Goal: Task Accomplishment & Management: Use online tool/utility

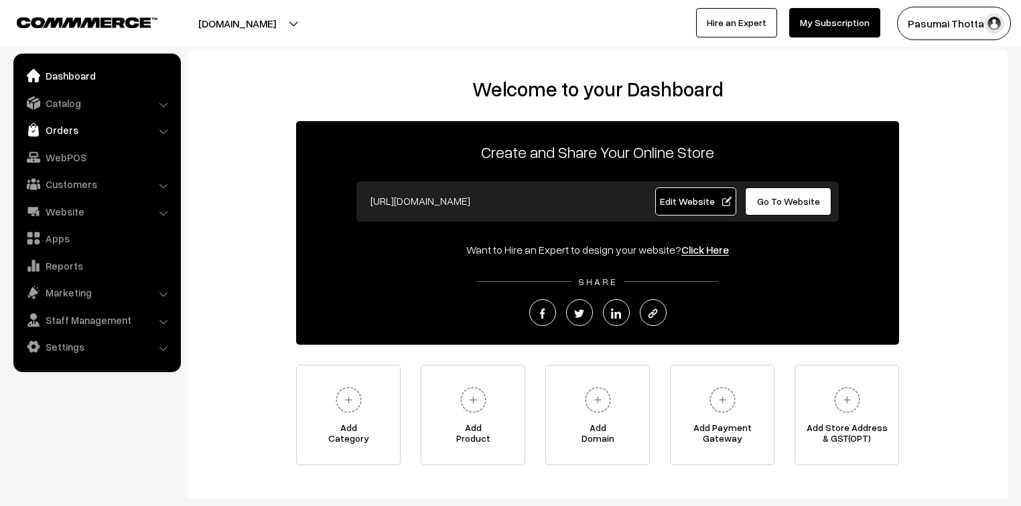
click at [59, 134] on link "Orders" at bounding box center [96, 130] width 159 height 24
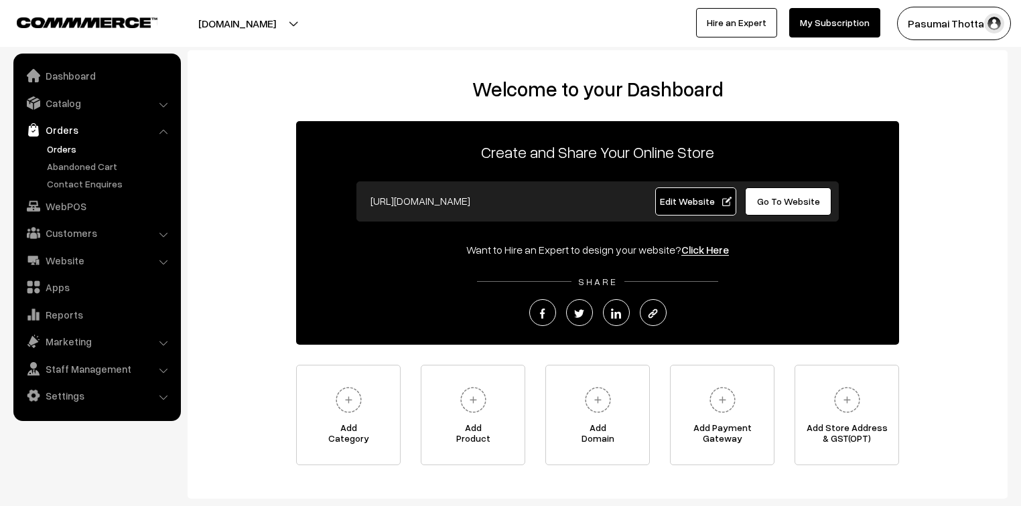
click at [76, 149] on link "Orders" at bounding box center [110, 149] width 133 height 14
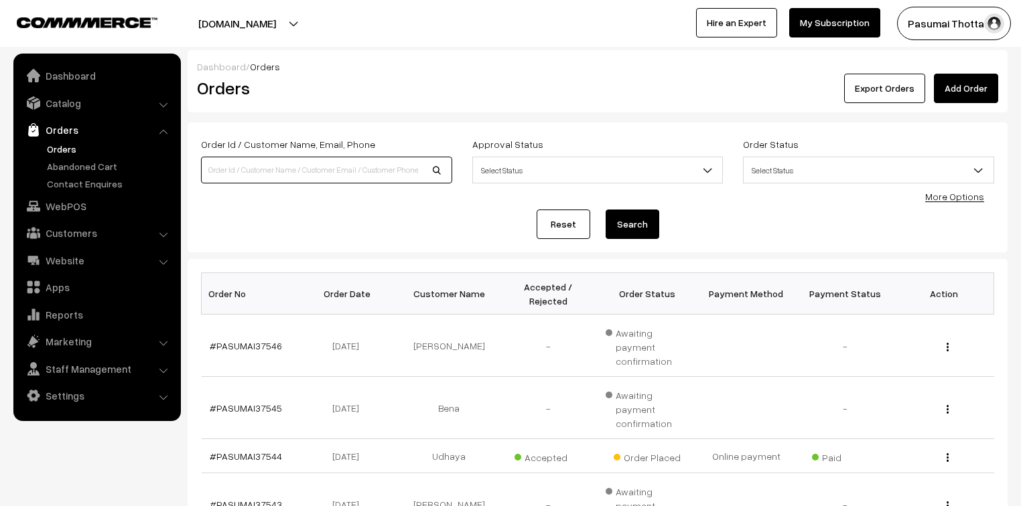
click at [270, 172] on input at bounding box center [326, 170] width 251 height 27
type input "7373598474"
click at [605, 210] on button "Search" at bounding box center [632, 224] width 54 height 29
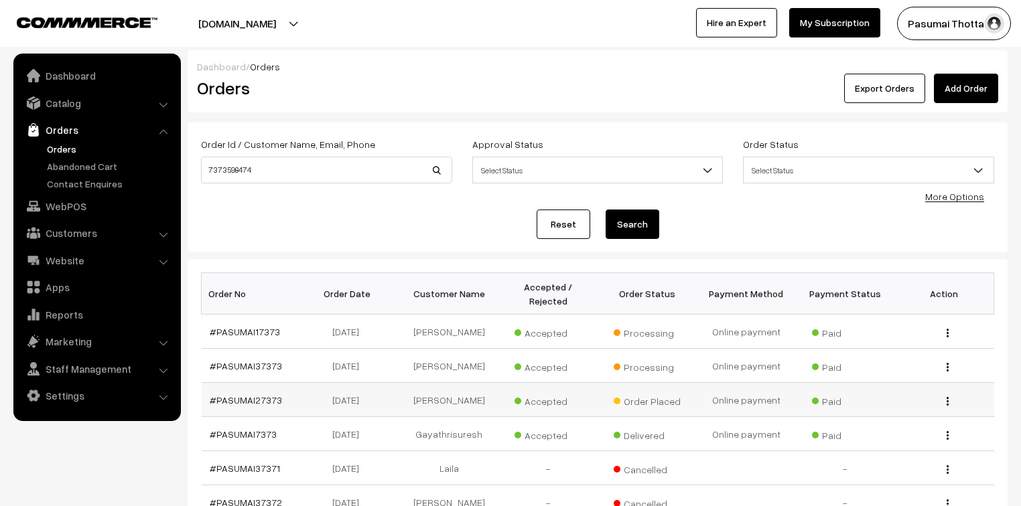
click at [276, 391] on td "#PASUMAI27373" at bounding box center [251, 400] width 99 height 34
click at [275, 391] on td "#PASUMAI27373" at bounding box center [251, 400] width 99 height 34
click at [271, 394] on link "#PASUMAI27373" at bounding box center [246, 399] width 72 height 11
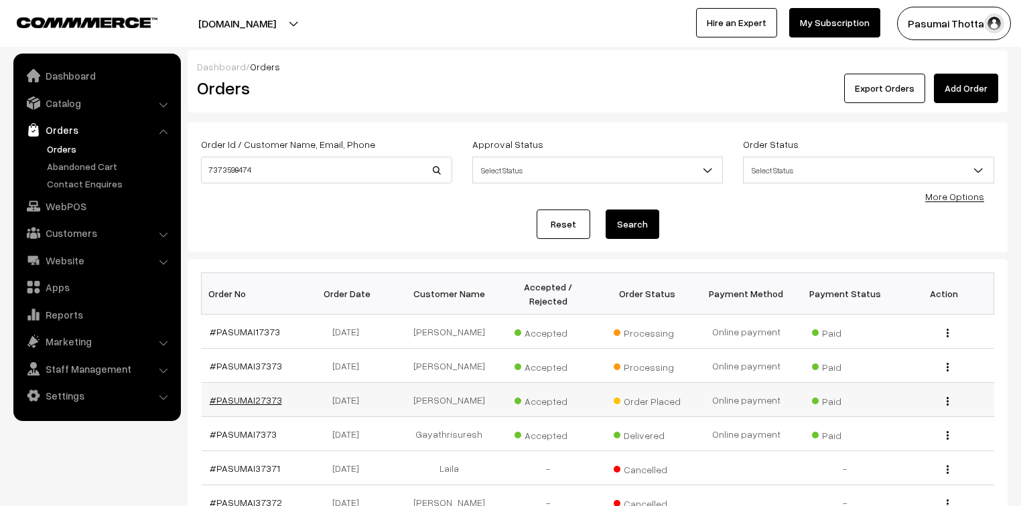
click at [271, 394] on link "#PASUMAI27373" at bounding box center [246, 399] width 72 height 11
click at [272, 394] on link "#PASUMAI27373" at bounding box center [246, 399] width 72 height 11
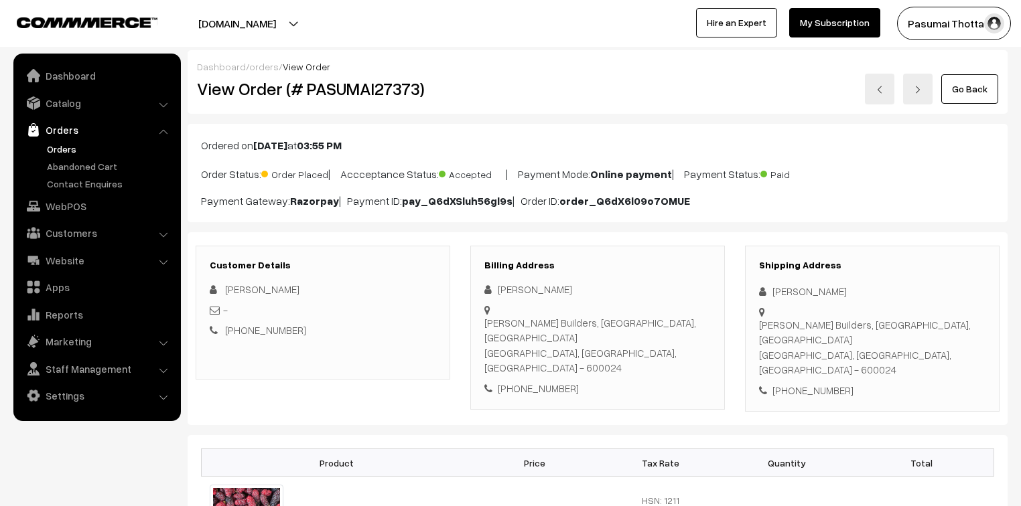
click at [288, 171] on span "Order Placed" at bounding box center [294, 172] width 67 height 17
drag, startPoint x: 288, startPoint y: 171, endPoint x: 286, endPoint y: 163, distance: 8.3
click at [286, 164] on span "Order Placed" at bounding box center [294, 172] width 67 height 17
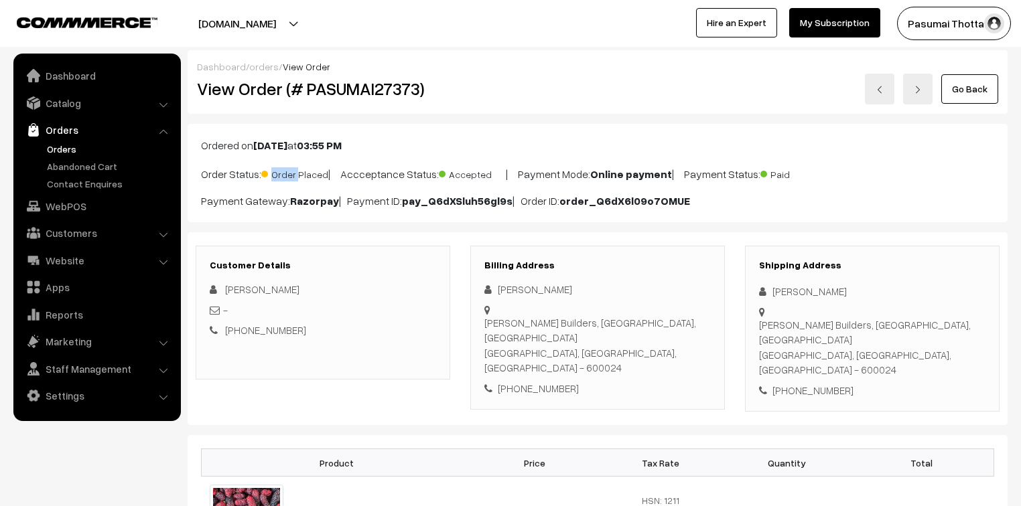
click at [286, 164] on span "Order Placed" at bounding box center [294, 172] width 67 height 17
click at [58, 148] on link "Orders" at bounding box center [110, 149] width 133 height 14
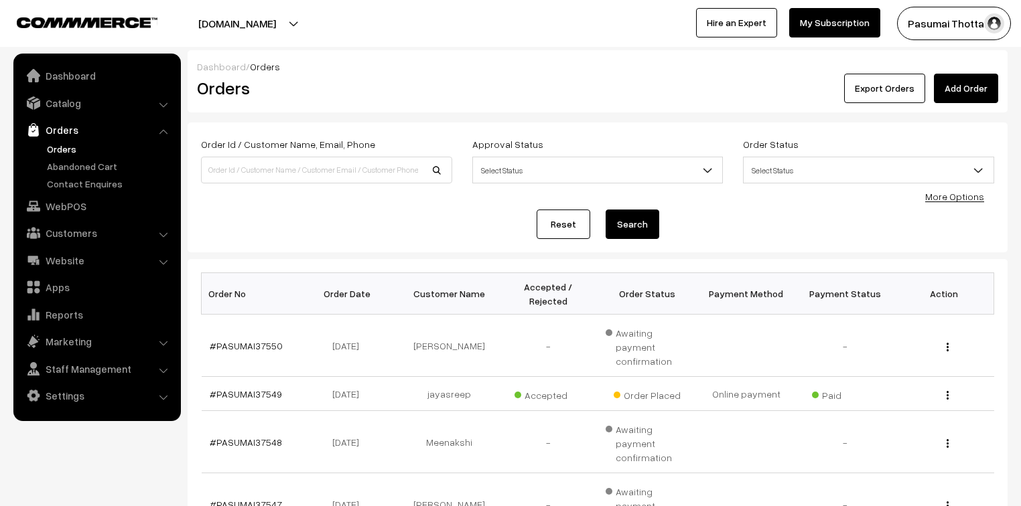
click at [968, 198] on link "More Options" at bounding box center [954, 196] width 59 height 11
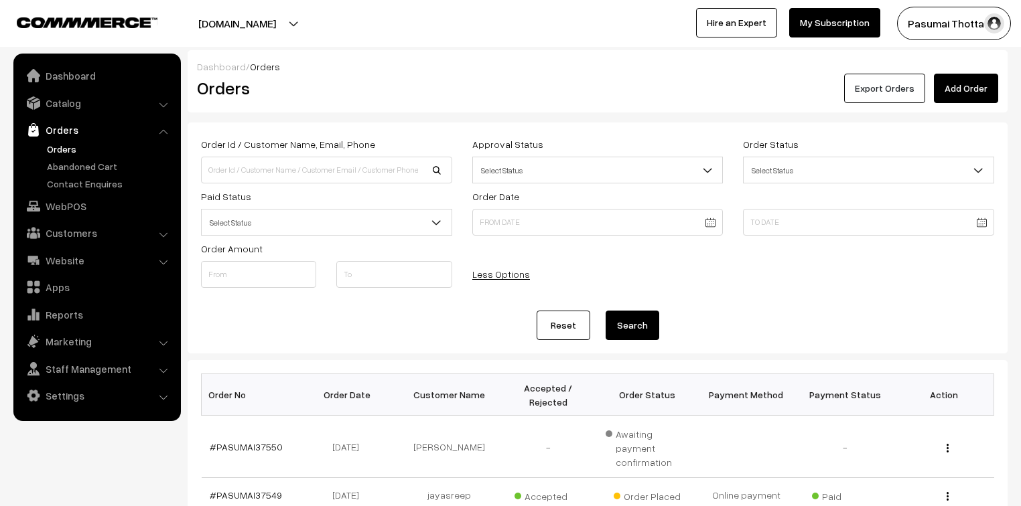
click at [871, 97] on button "Export Orders" at bounding box center [884, 88] width 81 height 29
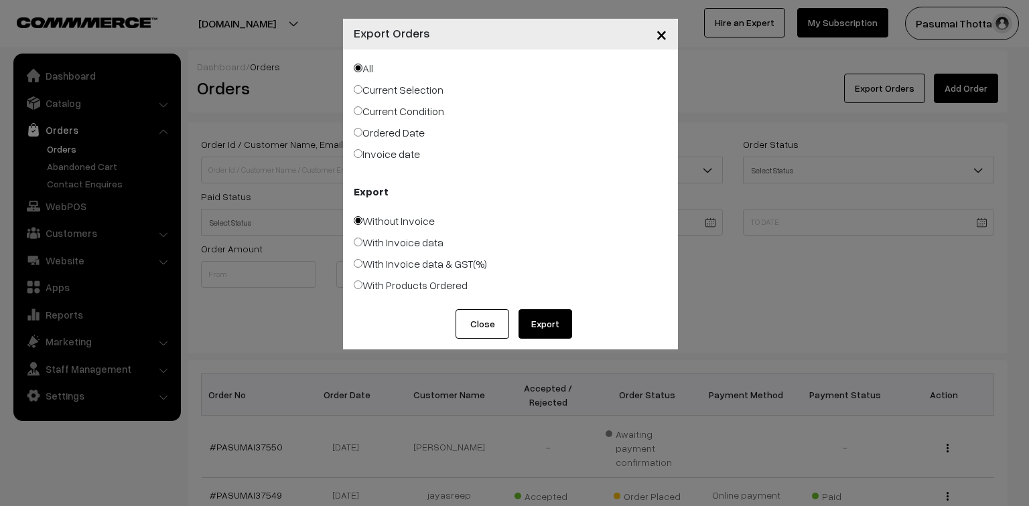
click at [401, 139] on label "Ordered Date" at bounding box center [389, 133] width 71 height 16
click at [362, 137] on input "Ordered Date" at bounding box center [358, 132] width 9 height 9
radio input "true"
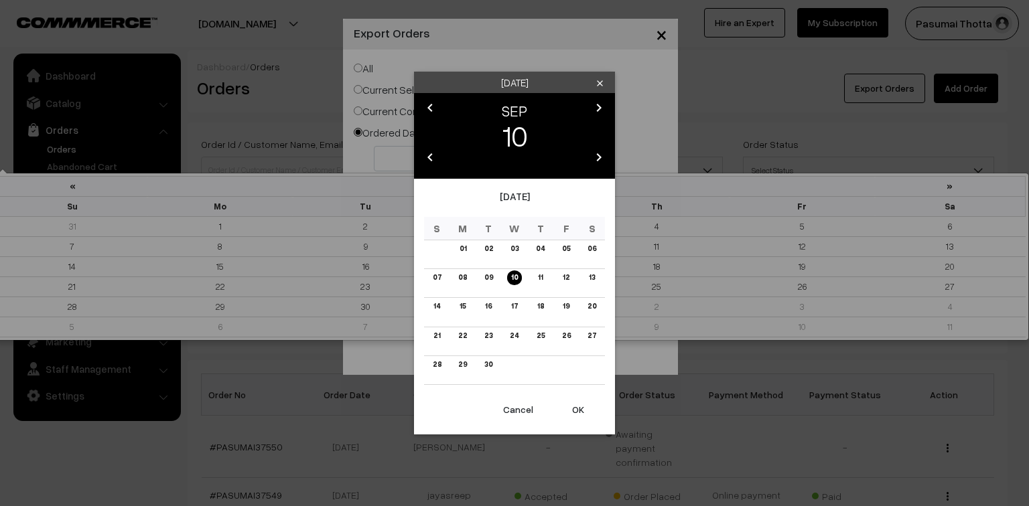
click at [484, 279] on link "09" at bounding box center [488, 278] width 17 height 14
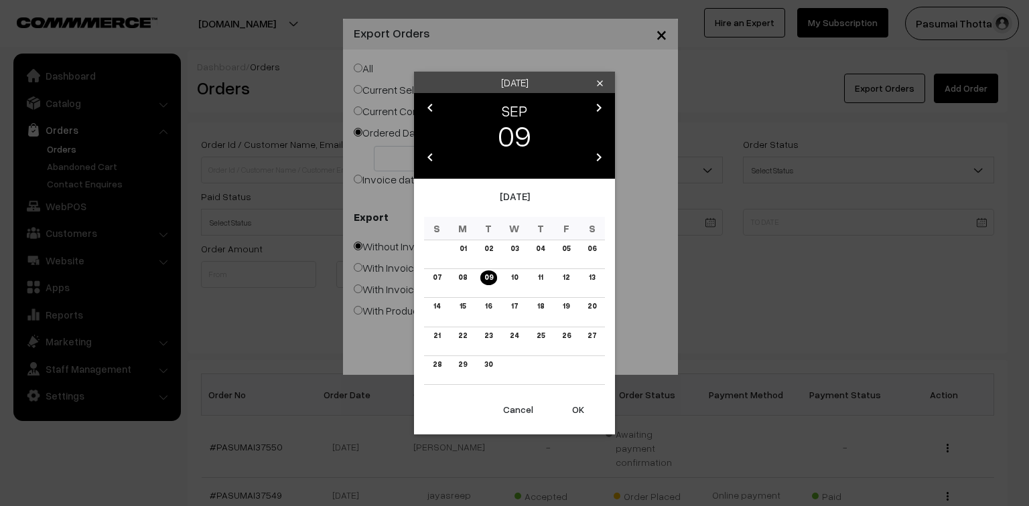
click at [575, 404] on button "OK" at bounding box center [578, 409] width 54 height 29
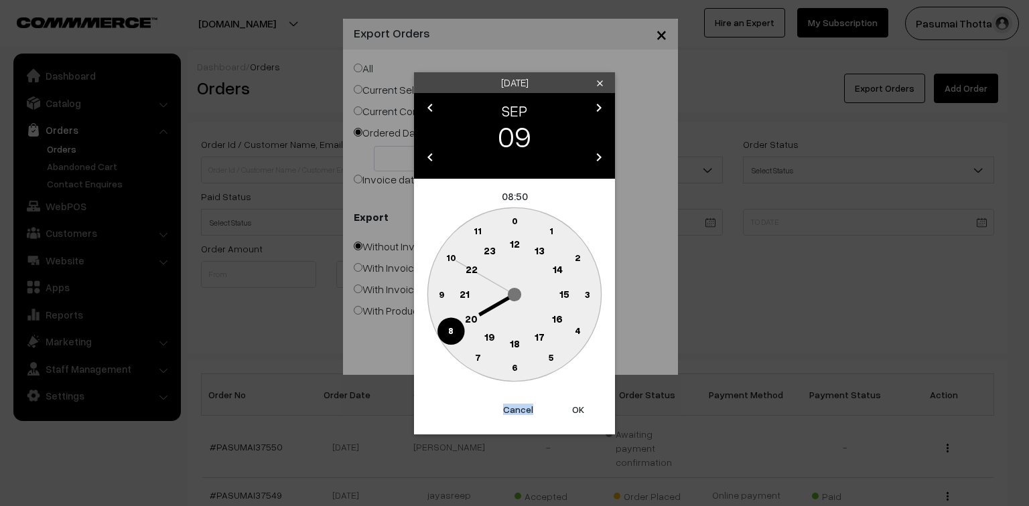
click at [575, 404] on button "OK" at bounding box center [578, 409] width 54 height 29
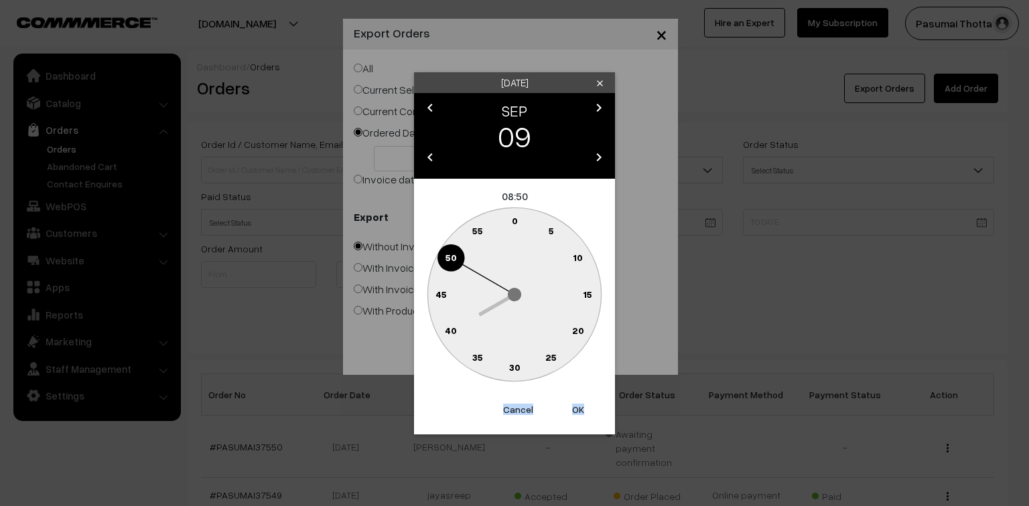
click at [575, 404] on button "OK" at bounding box center [578, 409] width 54 height 29
type input "[DATE]"
